Goal: Complete application form: Complete application form

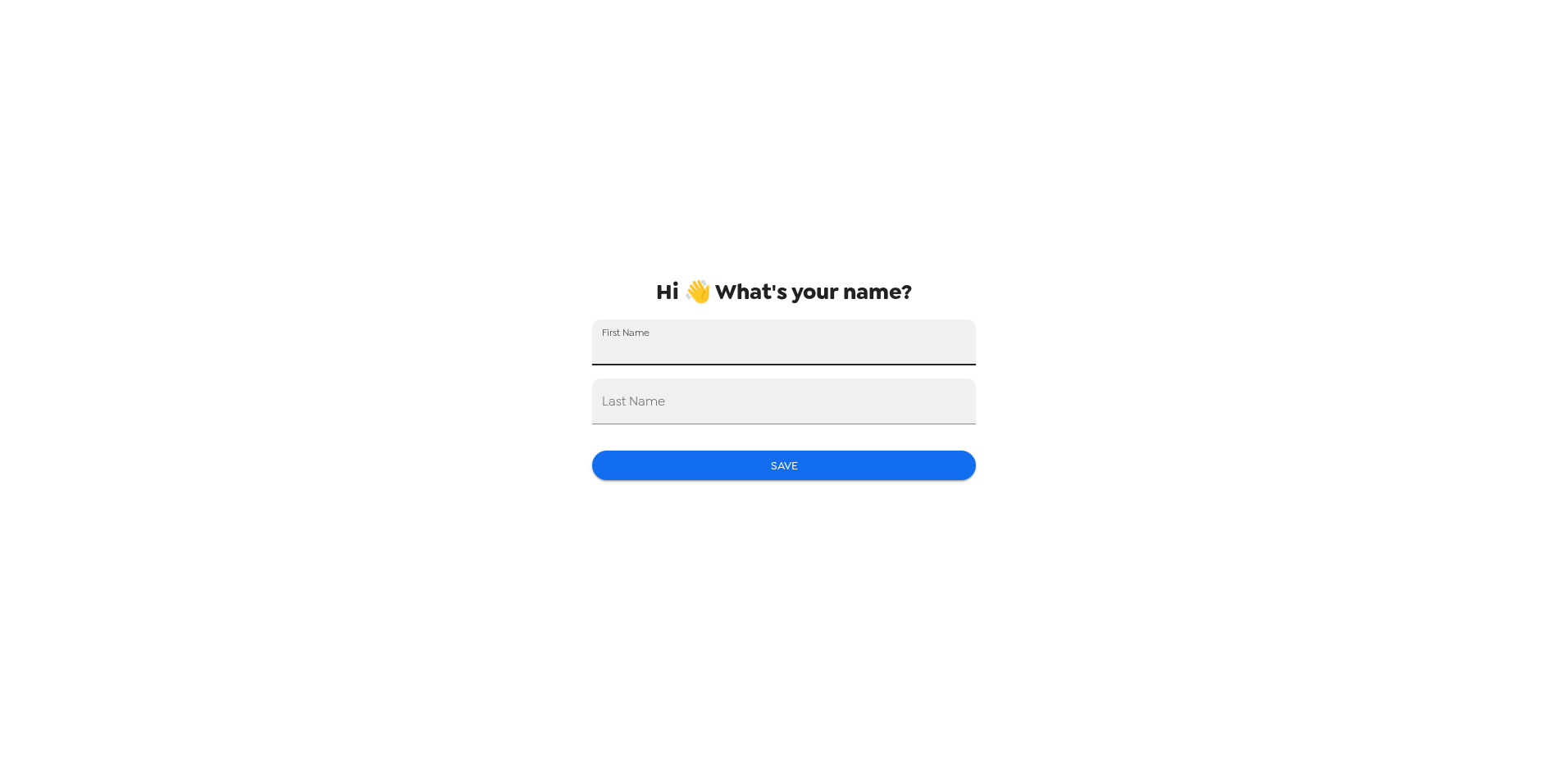
click at [659, 341] on input "First Name" at bounding box center [784, 342] width 383 height 46
type input "[PERSON_NAME]"
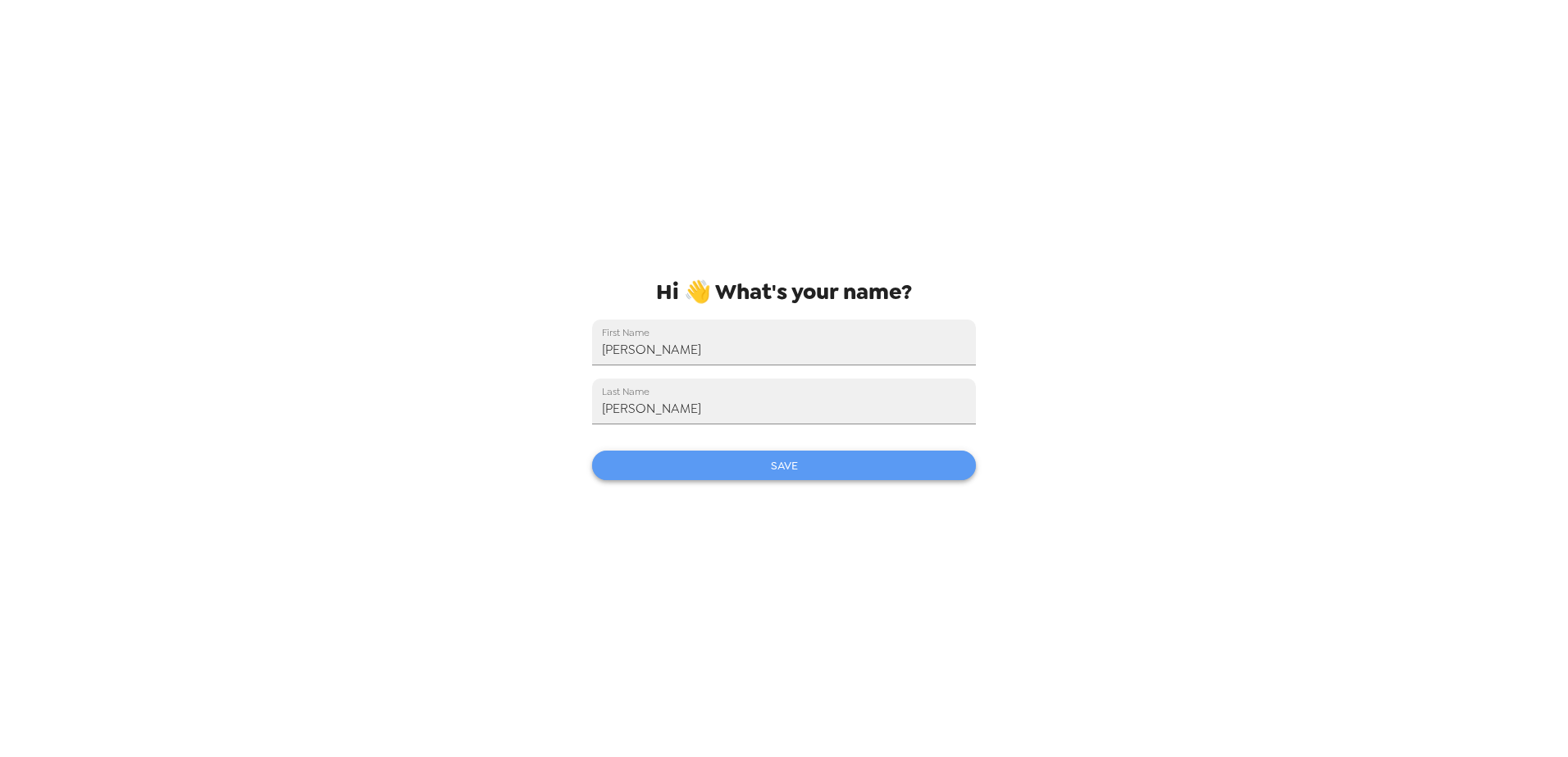
click at [743, 461] on button "Save" at bounding box center [784, 465] width 383 height 31
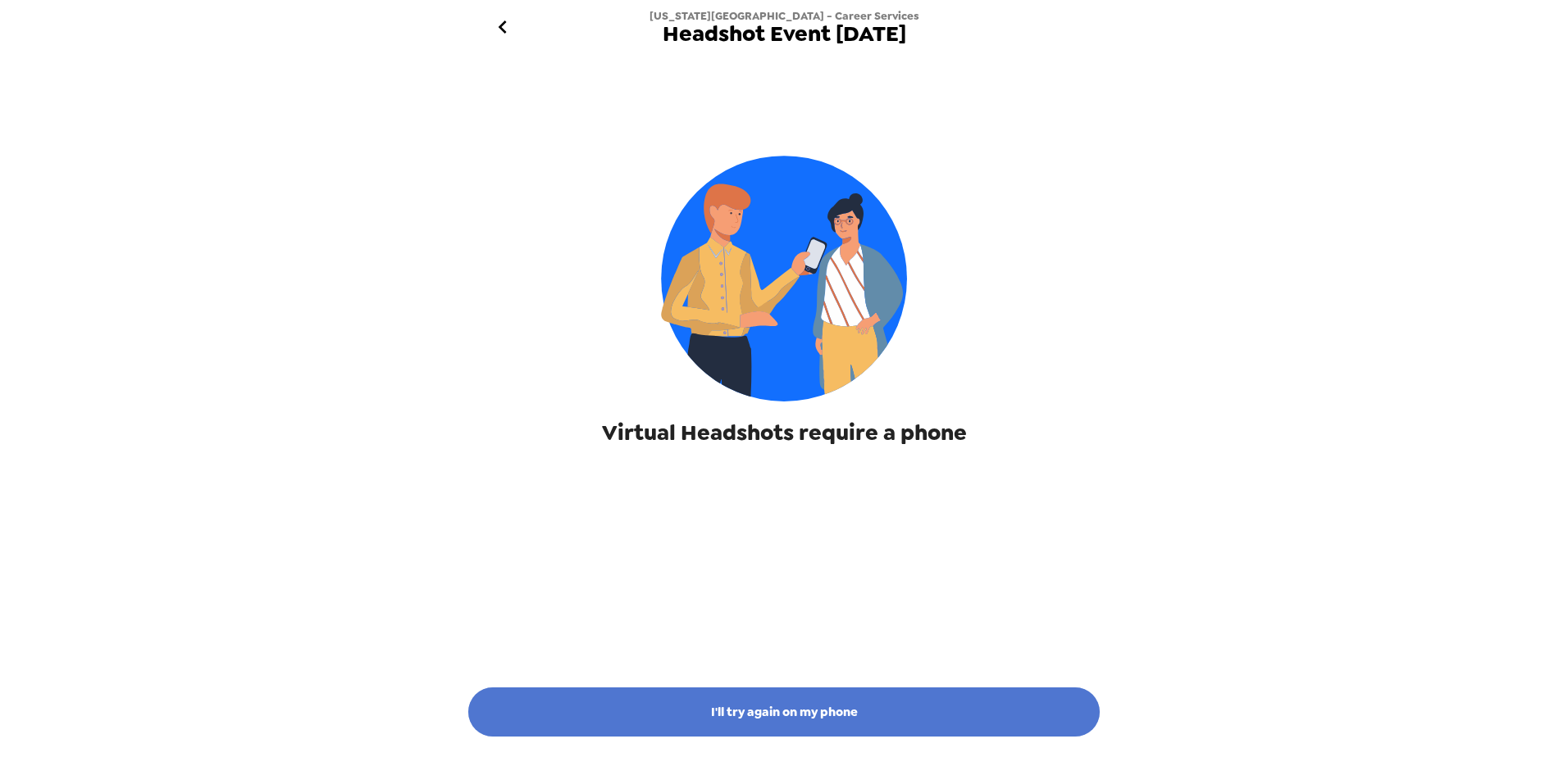
click at [932, 702] on button "I'll try again on my phone" at bounding box center [784, 712] width 631 height 49
